Goal: Task Accomplishment & Management: Manage account settings

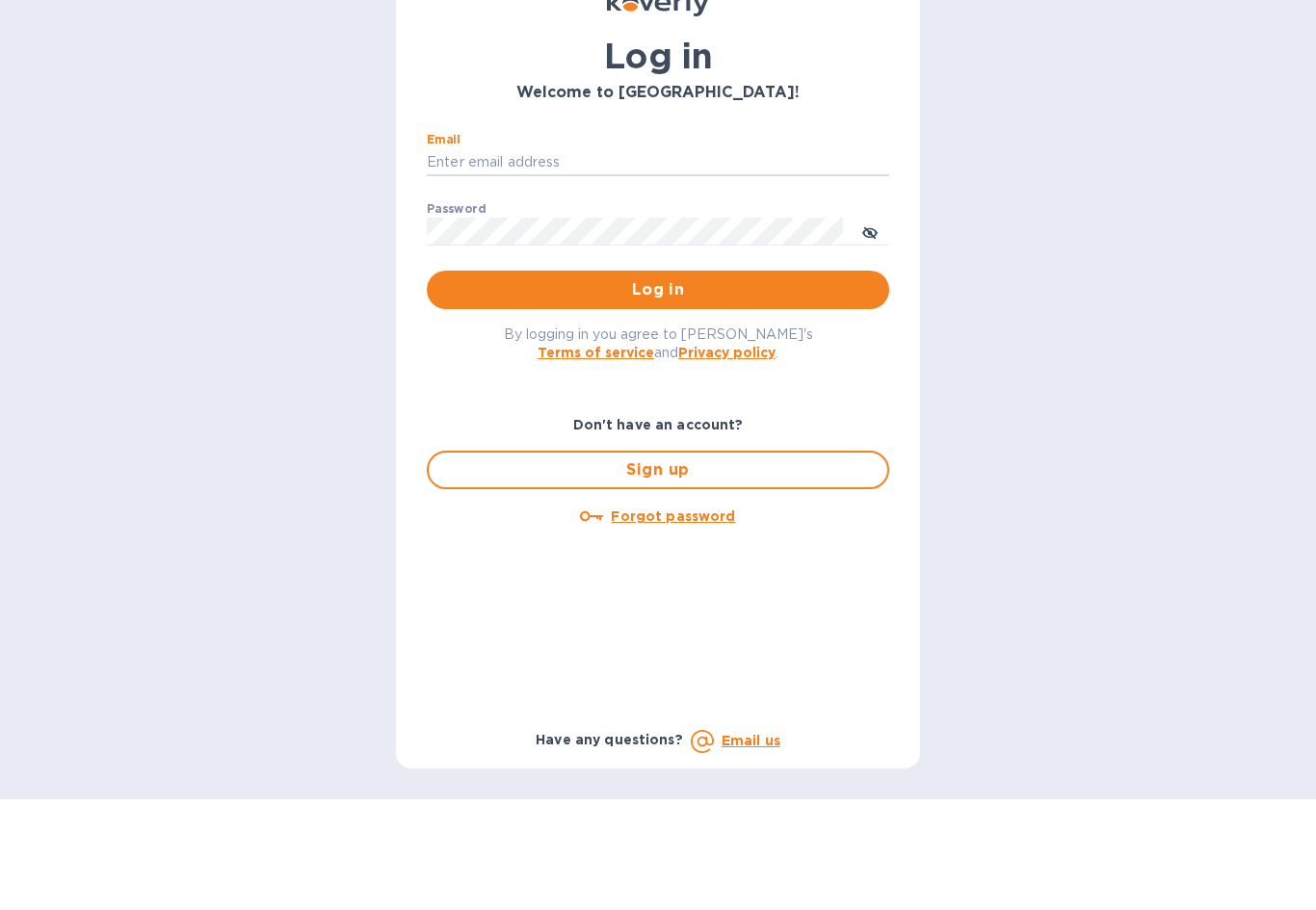
type input "[EMAIL_ADDRESS][DOMAIN_NAME]"
click at [658, 381] on button "Log in" at bounding box center [658, 400] width 462 height 38
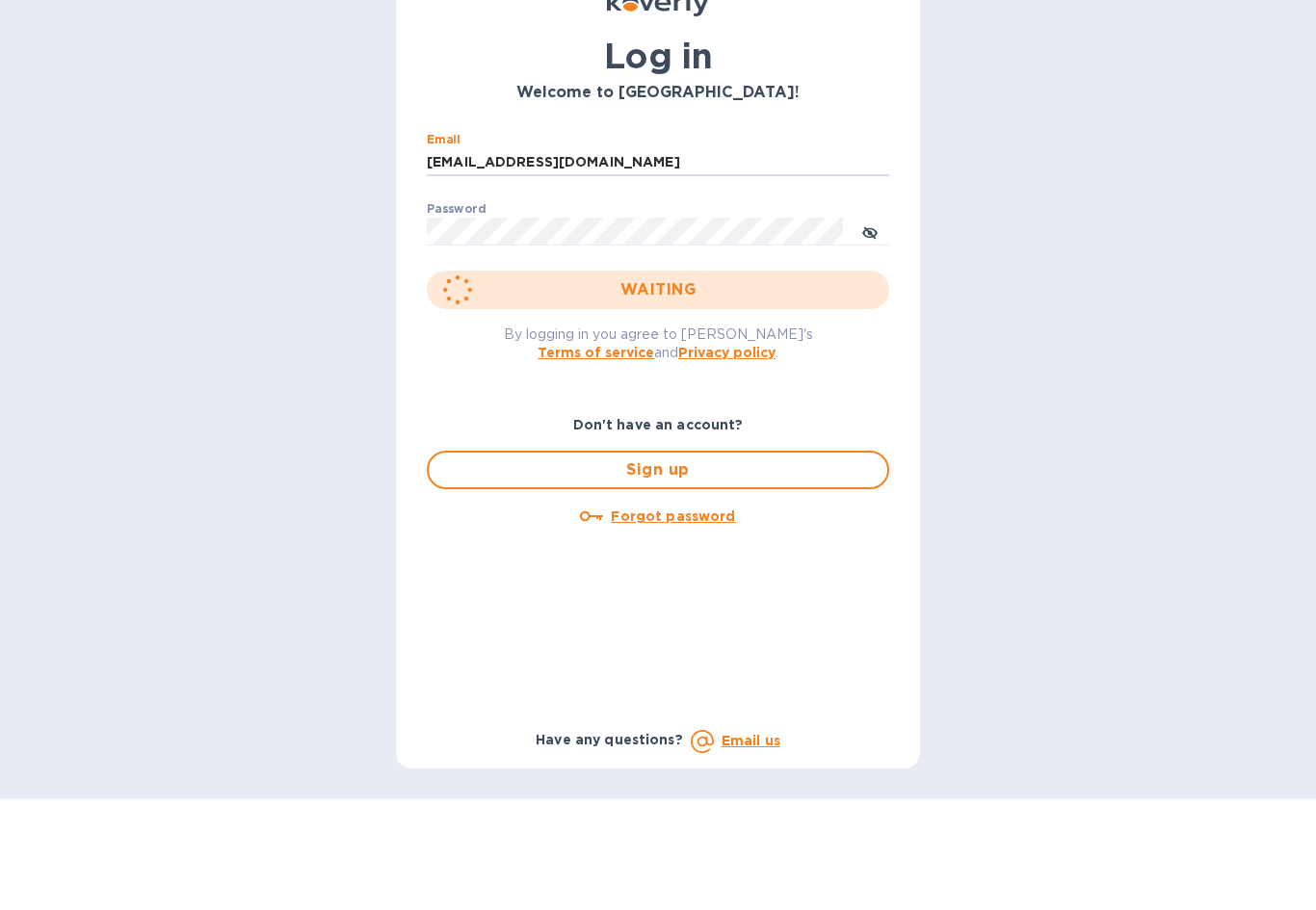
scroll to position [35, 0]
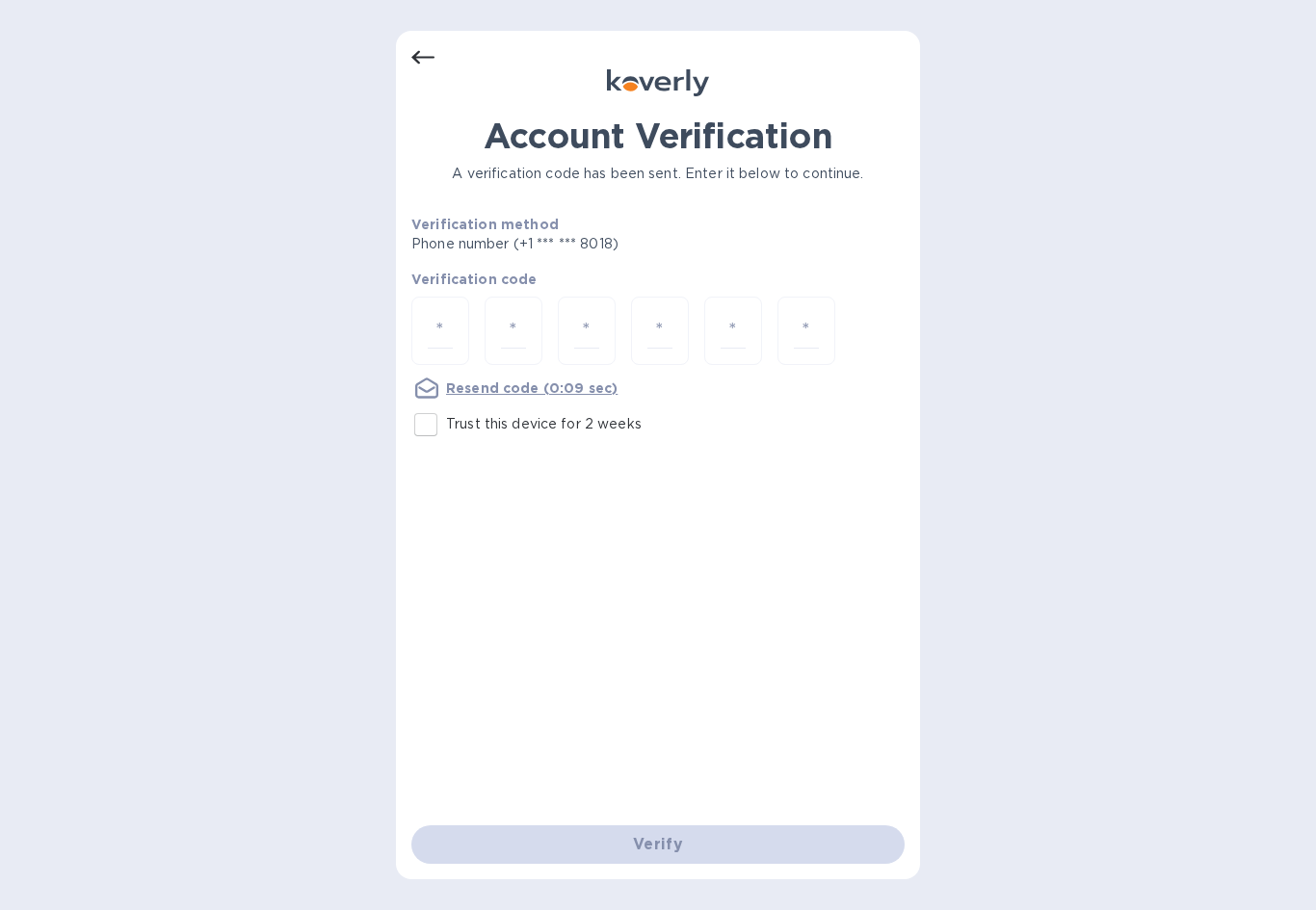
click at [451, 313] on input "number" at bounding box center [440, 331] width 25 height 36
type input "7"
type input "3"
type input "2"
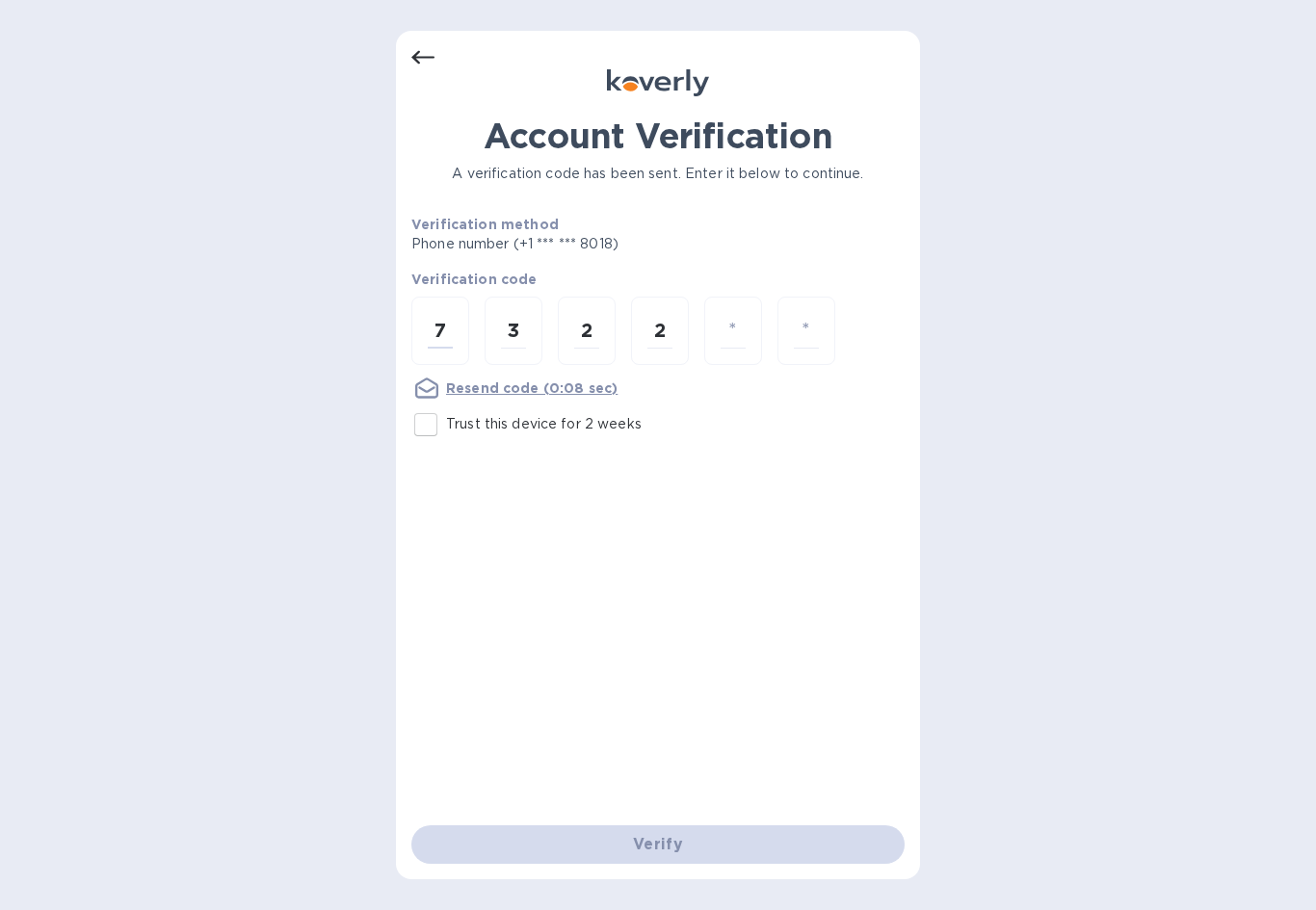
type input "0"
type input "1"
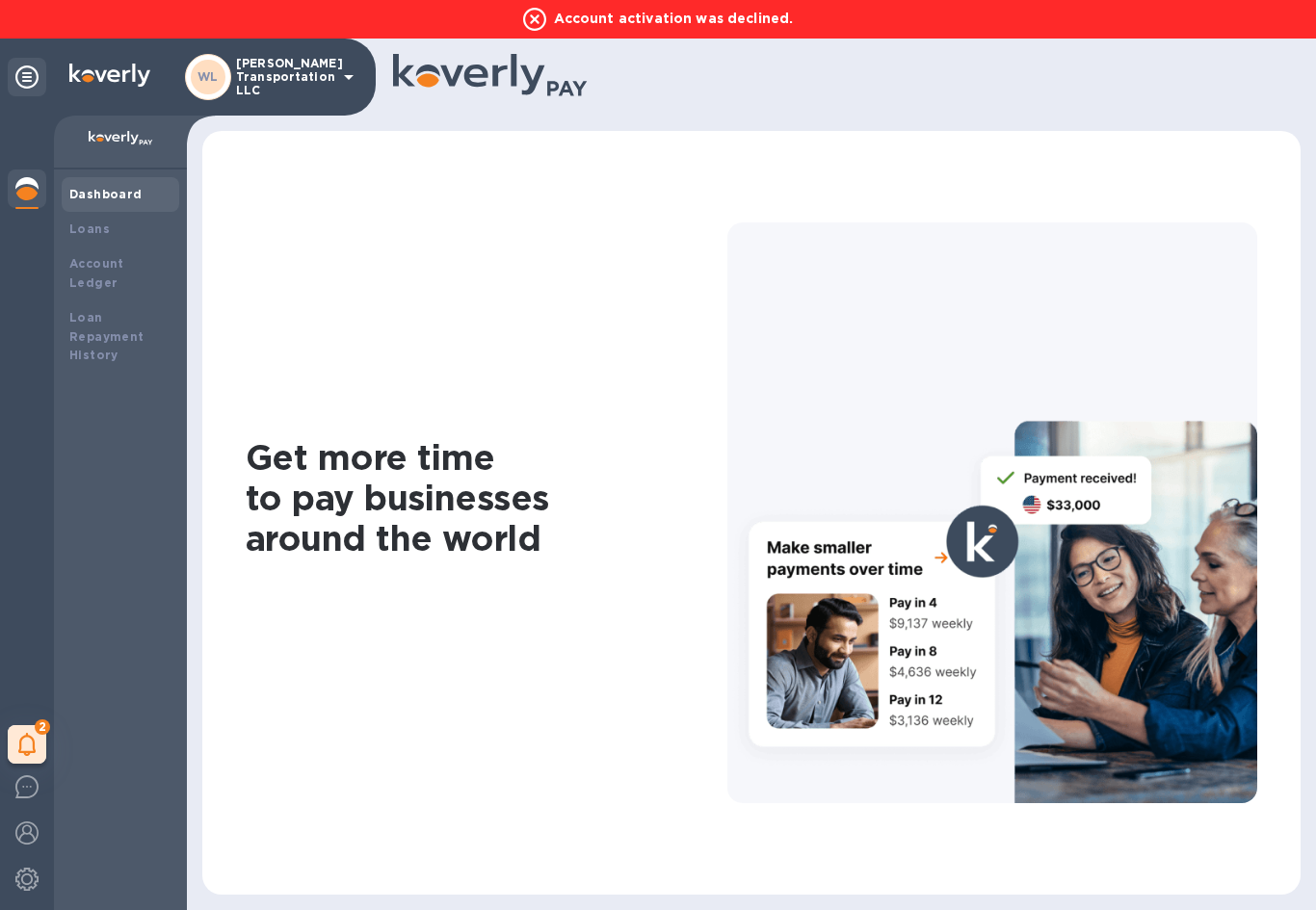
click at [34, 830] on img at bounding box center [27, 833] width 23 height 23
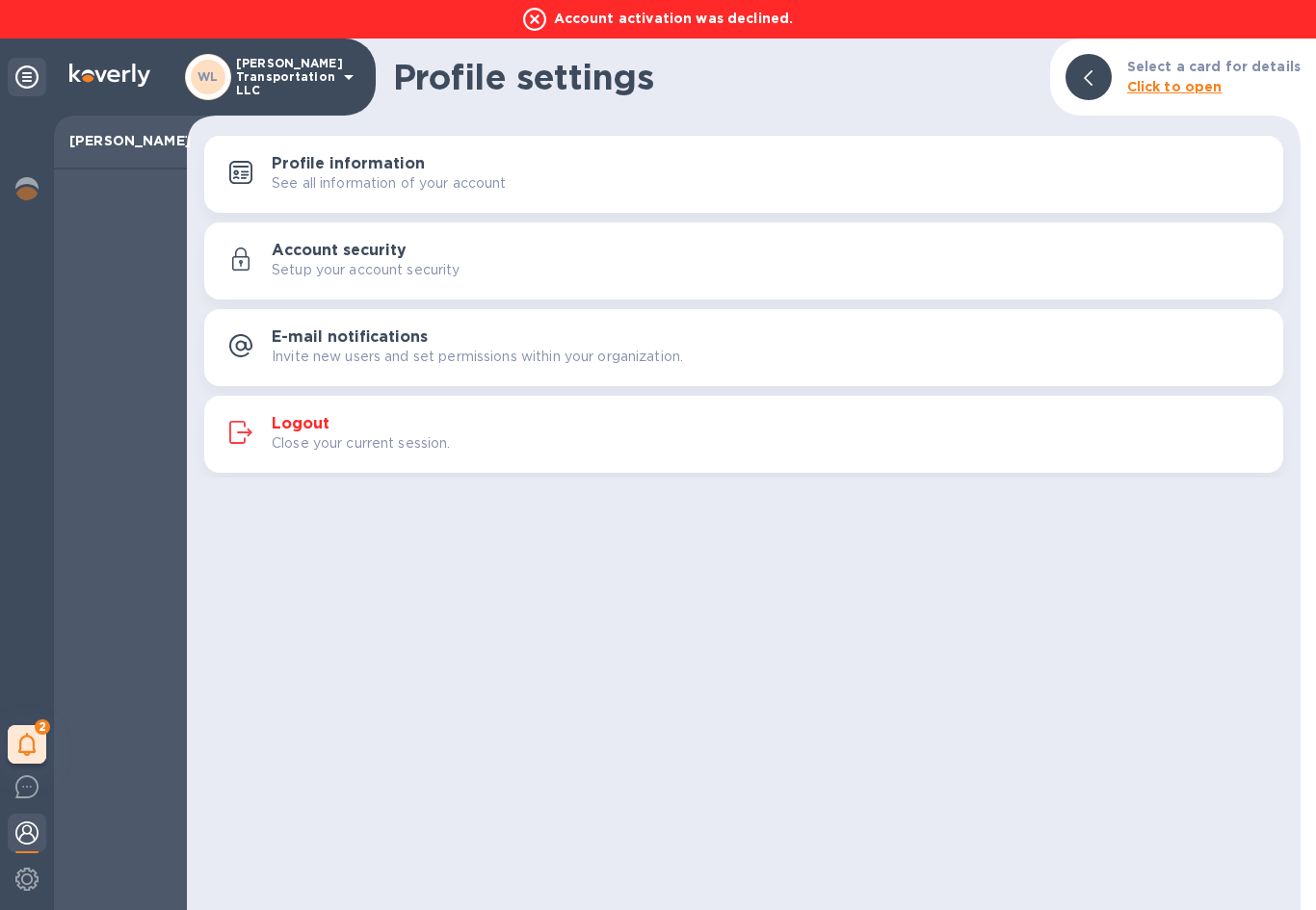
click at [305, 442] on p "Close your current session." at bounding box center [361, 443] width 179 height 20
